Goal: Communication & Community: Answer question/provide support

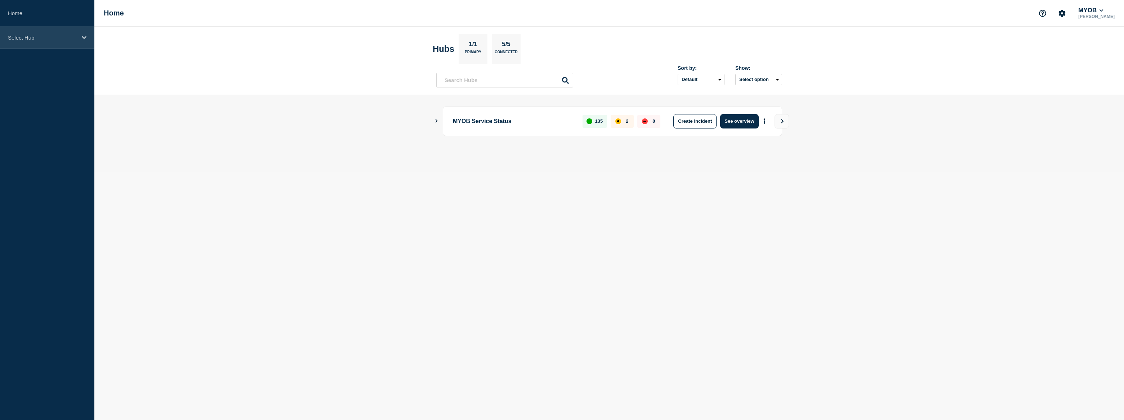
click at [35, 35] on p "Select Hub" at bounding box center [42, 38] width 69 height 6
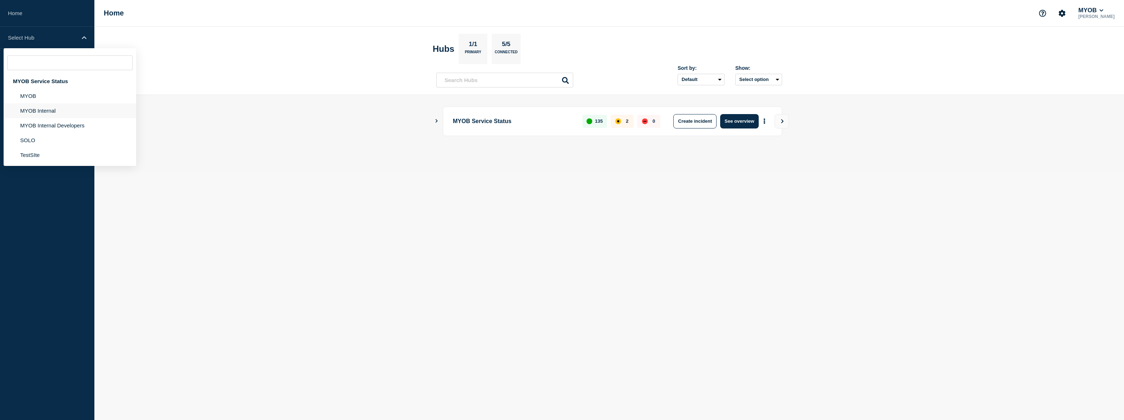
click at [55, 110] on li "MYOB Internal" at bounding box center [70, 110] width 133 height 15
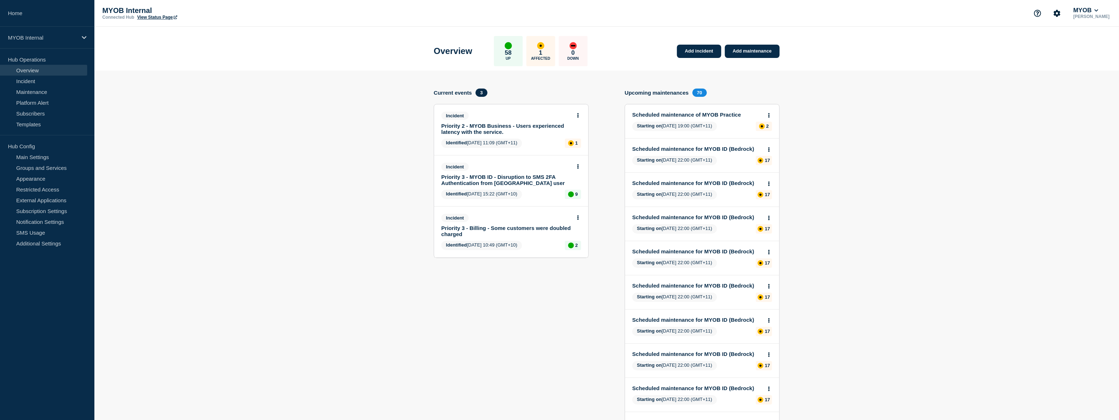
click at [710, 112] on link "Scheduled maintenance of MYOB Practice" at bounding box center [697, 115] width 130 height 6
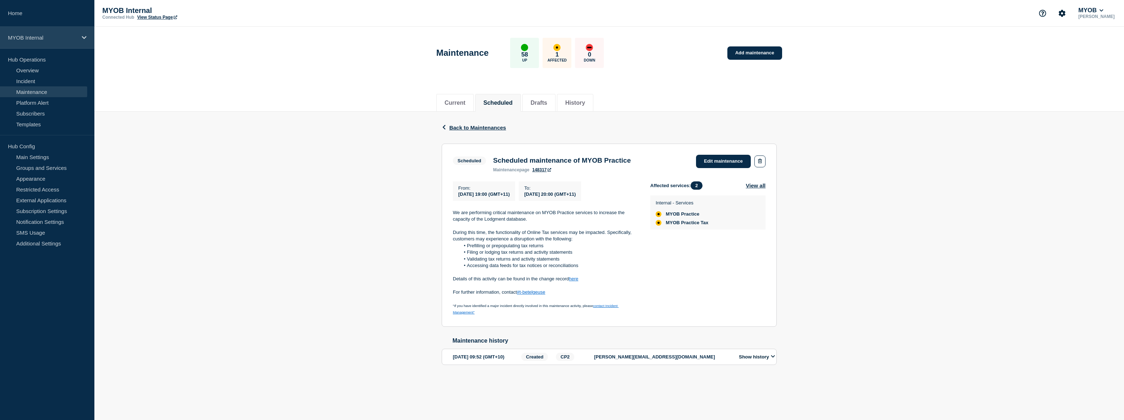
click at [70, 32] on div "MYOB Internal" at bounding box center [47, 38] width 94 height 22
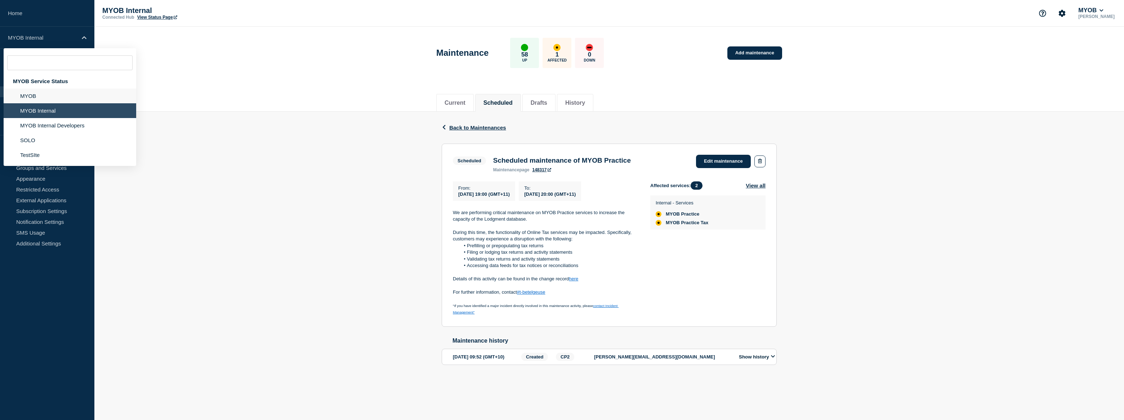
click at [67, 98] on li "MYOB" at bounding box center [70, 96] width 133 height 15
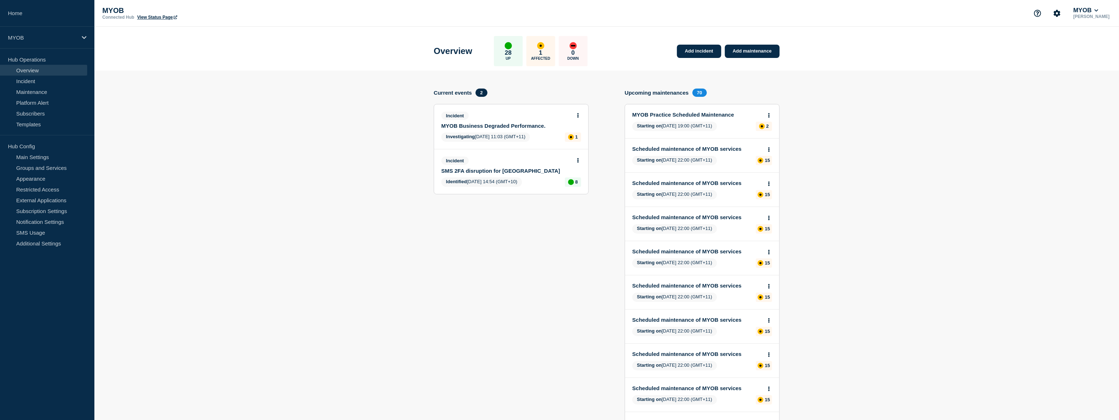
click at [710, 114] on link "MYOB Practice Scheduled Maintenance" at bounding box center [697, 115] width 130 height 6
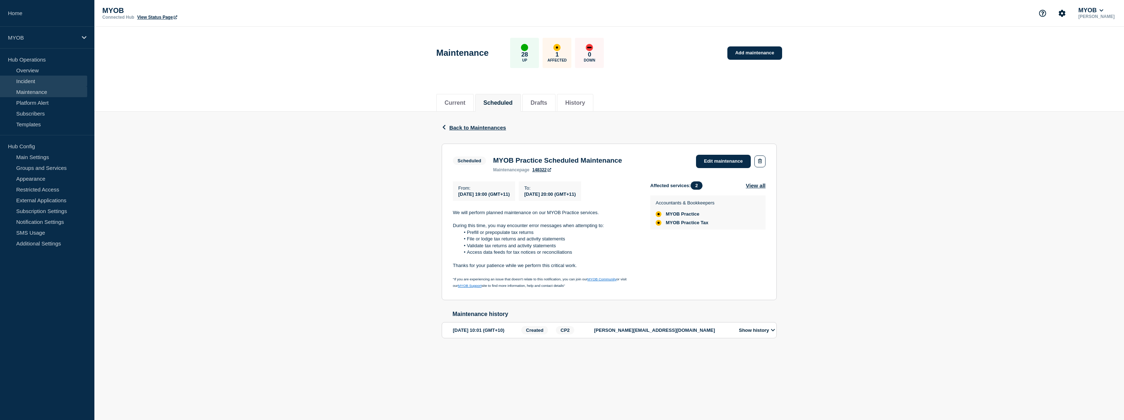
click at [40, 78] on link "Incident" at bounding box center [43, 81] width 87 height 11
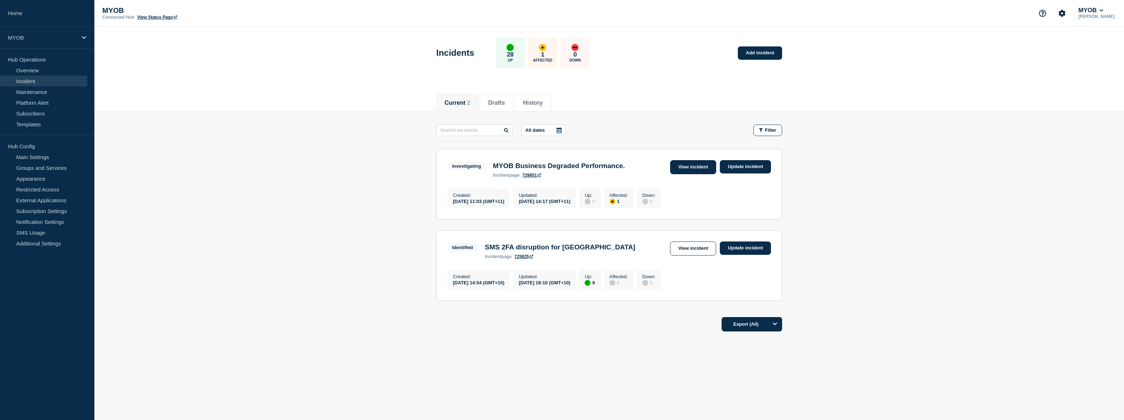
click at [707, 167] on link "View incident" at bounding box center [693, 167] width 46 height 14
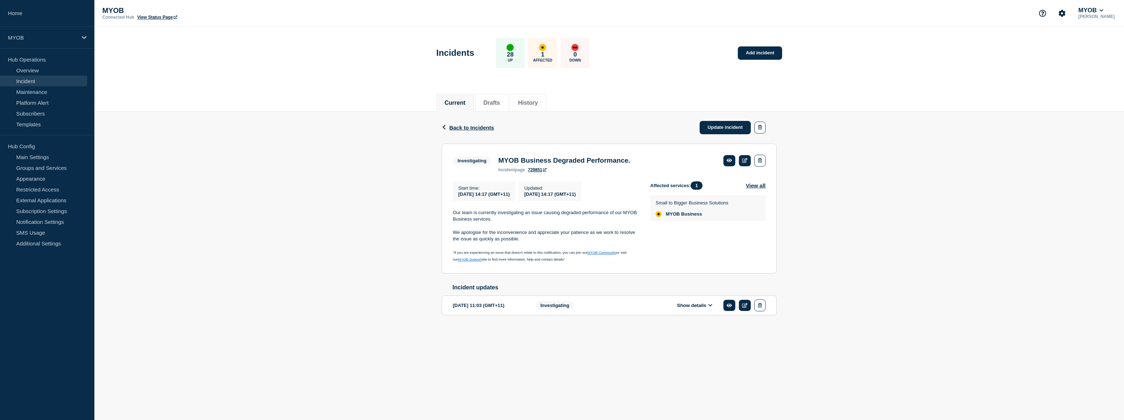
click at [690, 309] on button "Show details" at bounding box center [695, 306] width 40 height 6
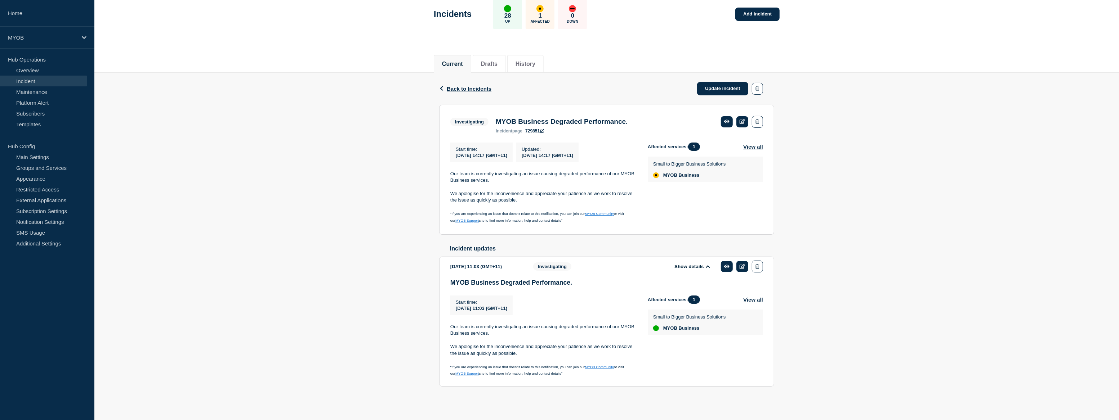
scroll to position [43, 0]
click at [729, 88] on link "Update incident" at bounding box center [722, 88] width 51 height 13
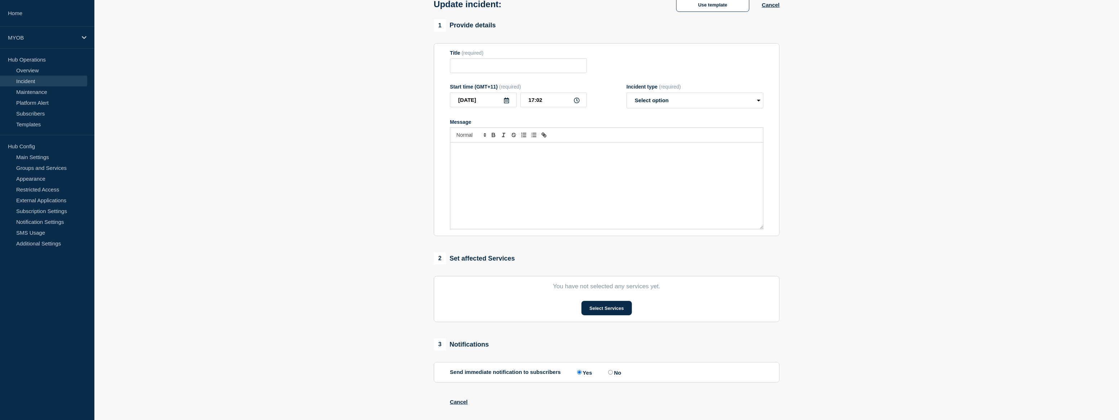
click at [725, 82] on form "Title (required) Start time (GMT+11) (required) [DATE] 17:02 Incident type (req…" at bounding box center [606, 140] width 313 height 180
type input "MYOB Business Degraded Performance."
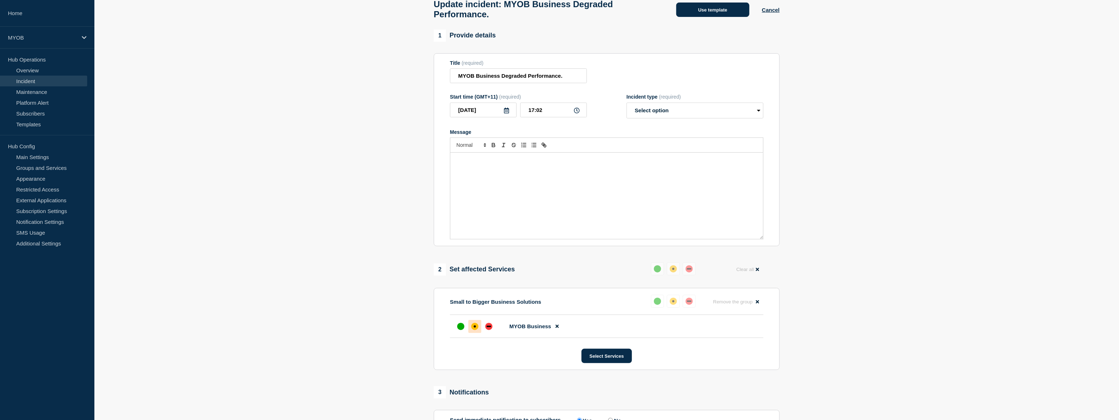
click at [723, 10] on button "Use template" at bounding box center [712, 10] width 73 height 14
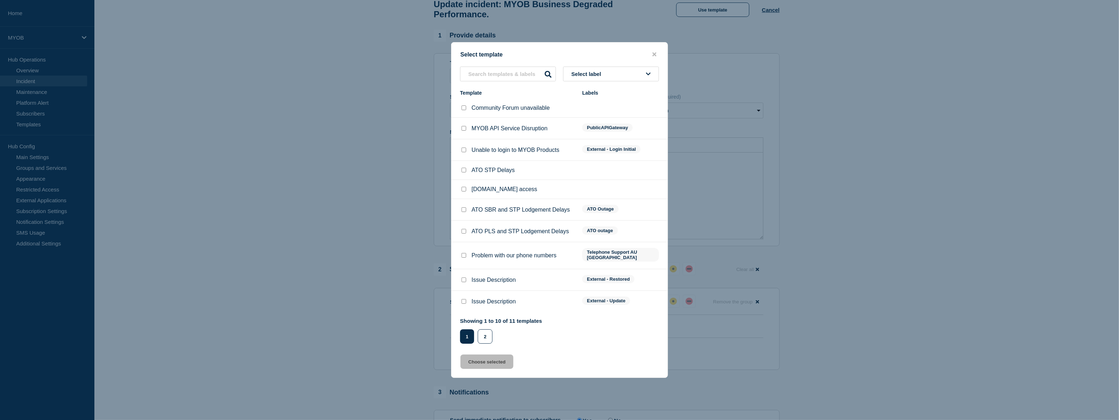
click at [464, 300] on input "Issue Description checkbox" at bounding box center [463, 301] width 5 height 5
checkbox input "true"
click at [498, 362] on button "Choose selected" at bounding box center [486, 362] width 53 height 14
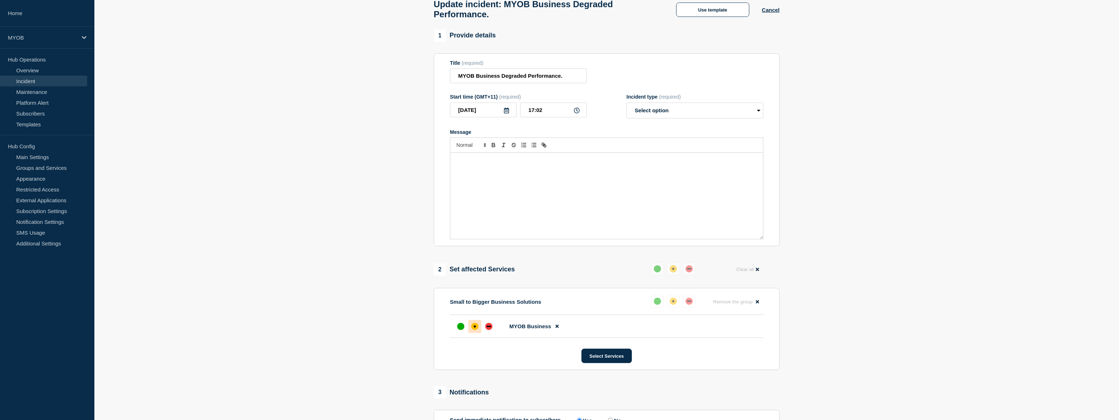
select select "identified"
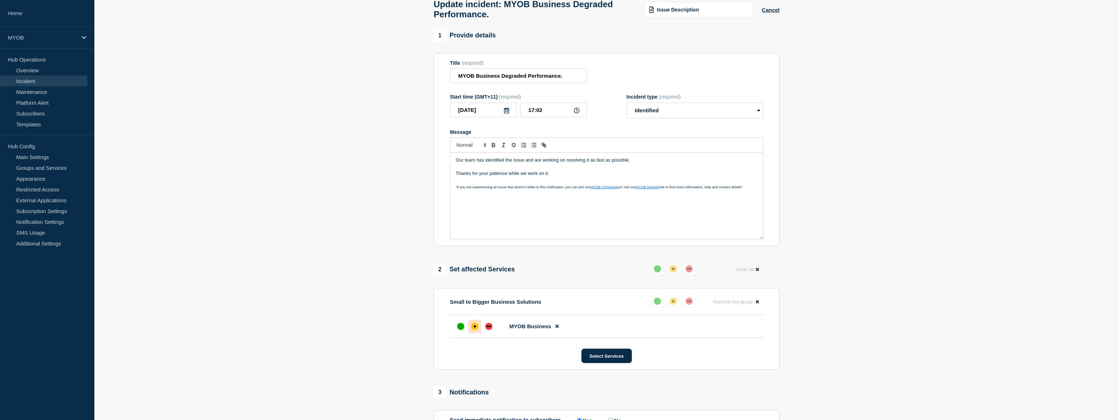
click at [488, 164] on p "Our team has identified the issue and are working on resolving it as fast as po…" at bounding box center [607, 160] width 302 height 6
drag, startPoint x: 545, startPoint y: 165, endPoint x: 525, endPoint y: 166, distance: 19.9
click at [525, 164] on p "Our team investigation continues the issue and are working on resolving it as f…" at bounding box center [607, 160] width 302 height 6
drag, startPoint x: 560, startPoint y: 182, endPoint x: 447, endPoint y: 161, distance: 115.4
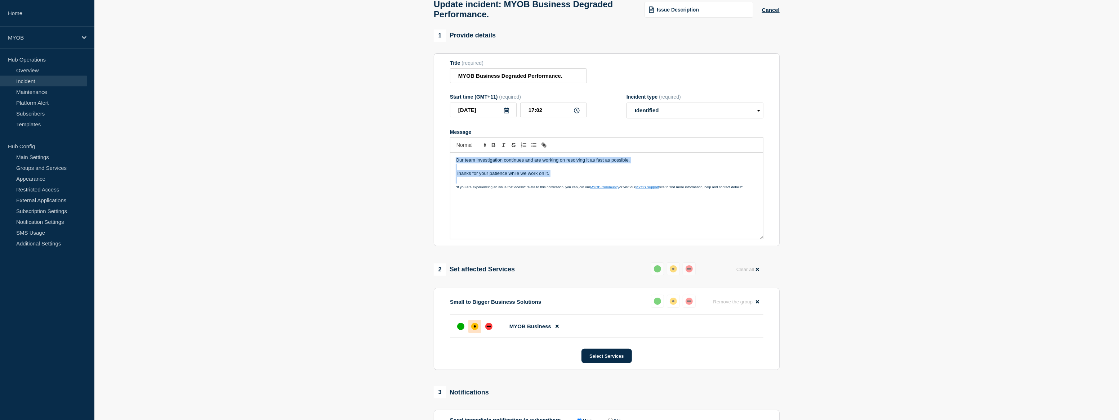
click at [447, 161] on section "Title (required) MYOB Business Degraded Performance. Start time (GMT+11) (requi…" at bounding box center [607, 149] width 346 height 193
copy div "Our team investigation continues and are working on resolving it as fast as pos…"
click at [561, 184] on p "Message" at bounding box center [607, 180] width 302 height 6
drag, startPoint x: 561, startPoint y: 180, endPoint x: 440, endPoint y: 162, distance: 121.6
click at [440, 162] on section "Title (required) MYOB Business Degraded Performance. Start time (GMT+11) (requi…" at bounding box center [607, 149] width 346 height 193
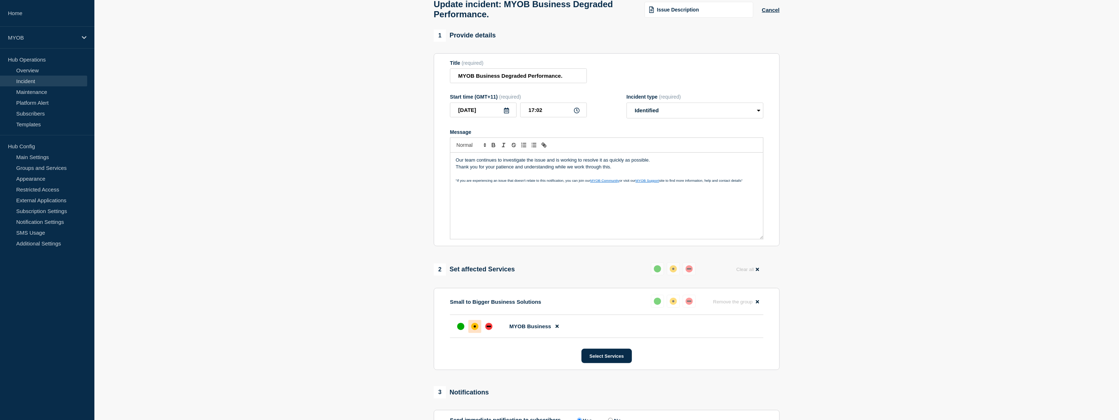
click at [657, 164] on p "Our team continues to investigate the issue and is working to resolve it as qui…" at bounding box center [607, 160] width 302 height 6
click at [456, 177] on p "Thank you for your patience and understanding while we work through this." at bounding box center [607, 173] width 302 height 6
drag, startPoint x: 510, startPoint y: 177, endPoint x: 536, endPoint y: 177, distance: 25.9
click at [510, 177] on p "Thank you for your patience and understanding while we work through this." at bounding box center [607, 173] width 302 height 6
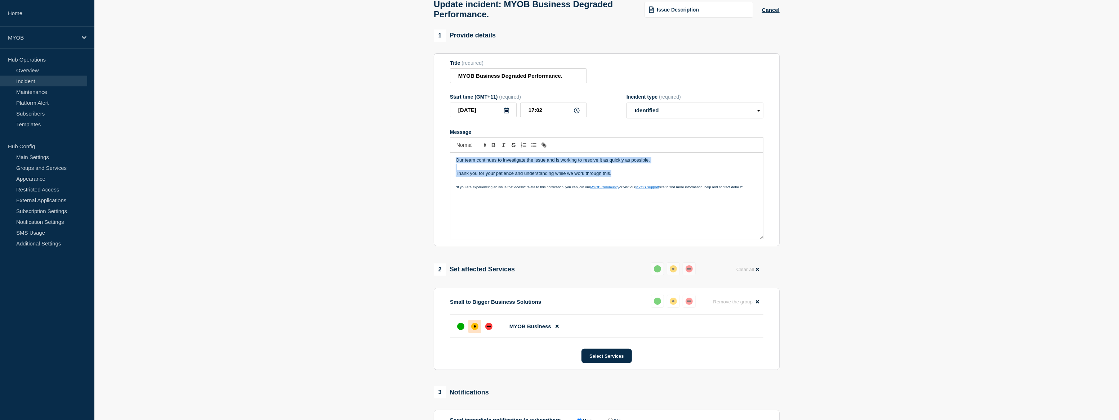
drag, startPoint x: 613, startPoint y: 179, endPoint x: 456, endPoint y: 164, distance: 157.7
click at [456, 164] on div "Our team continues to investigate the issue and is working to resolve it as qui…" at bounding box center [606, 196] width 313 height 86
click at [594, 177] on p "Thank you for your patience and understanding while we work through this." at bounding box center [607, 173] width 302 height 6
drag, startPoint x: 609, startPoint y: 179, endPoint x: 452, endPoint y: 158, distance: 158.1
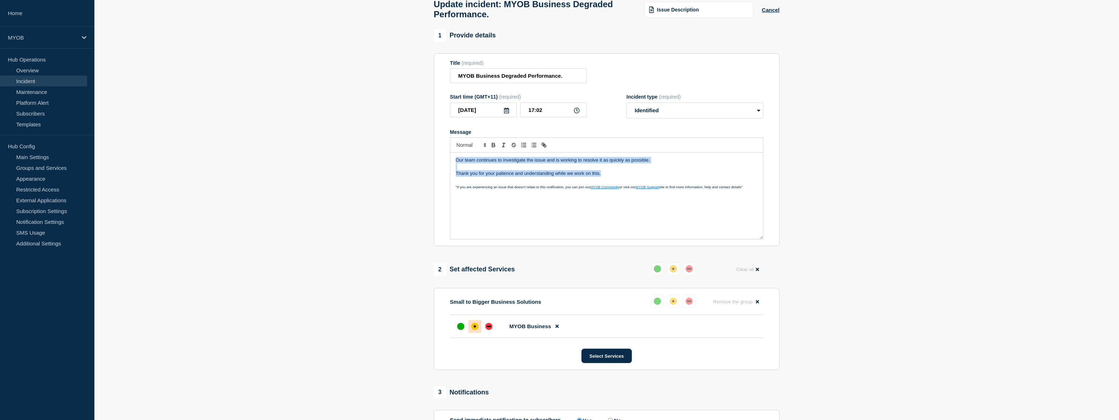
click at [452, 158] on div "Our team continues to investigate the issue and is working to resolve it as qui…" at bounding box center [606, 196] width 313 height 86
copy div "Our team continues to investigate the issue and is working to resolve it as qui…"
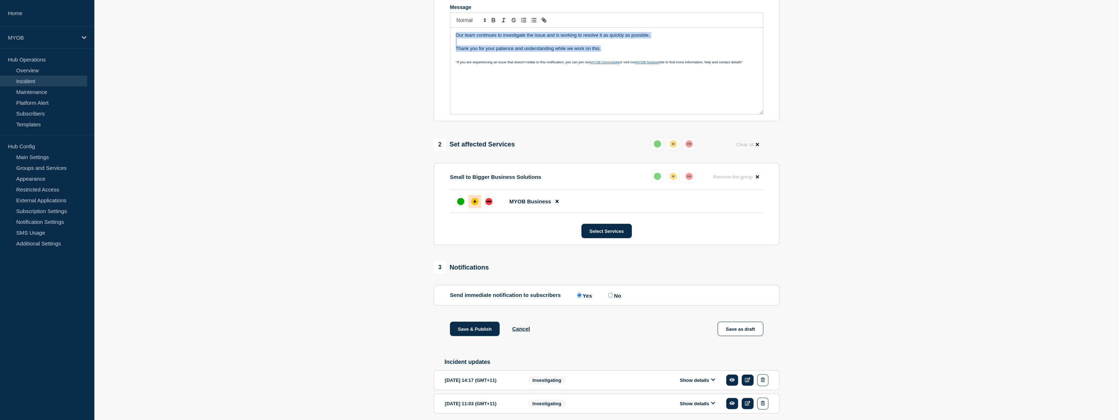
scroll to position [198, 0]
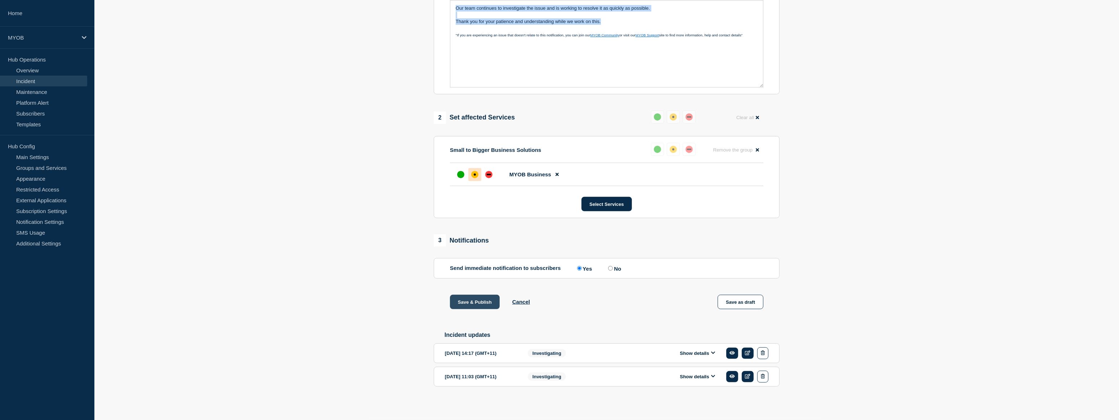
click at [483, 303] on button "Save & Publish" at bounding box center [475, 302] width 50 height 14
